Goal: Find specific page/section: Find specific page/section

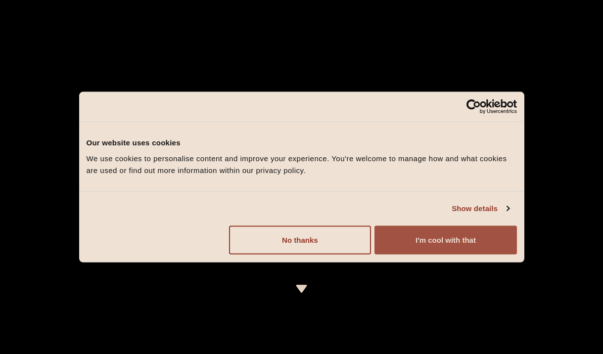
click at [433, 244] on button "I'm cool with that" at bounding box center [445, 239] width 142 height 29
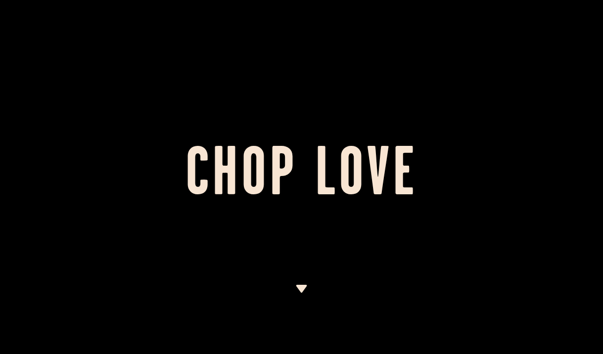
click at [301, 289] on img at bounding box center [301, 289] width 12 height 8
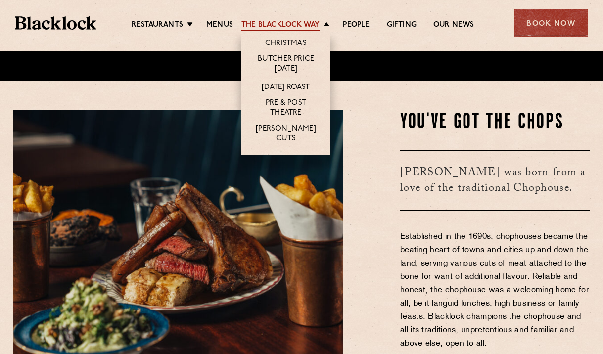
scroll to position [275, 0]
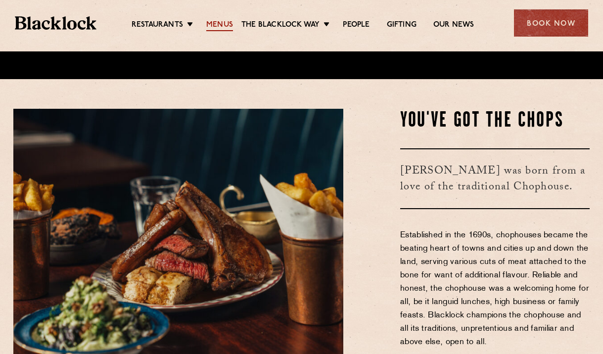
click at [221, 25] on link "Menus" at bounding box center [219, 25] width 27 height 11
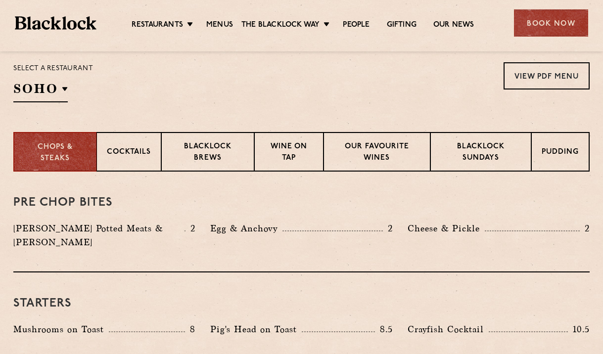
scroll to position [410, 0]
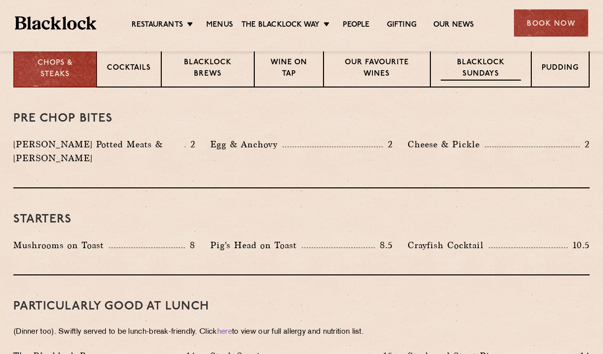
click at [472, 66] on p "Blacklock Sundays" at bounding box center [480, 68] width 80 height 23
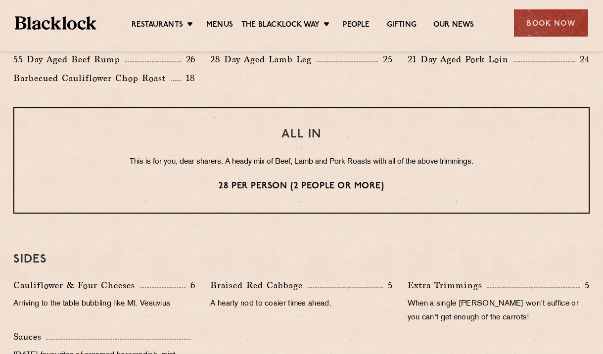
scroll to position [718, 0]
